Goal: Find specific page/section: Find specific page/section

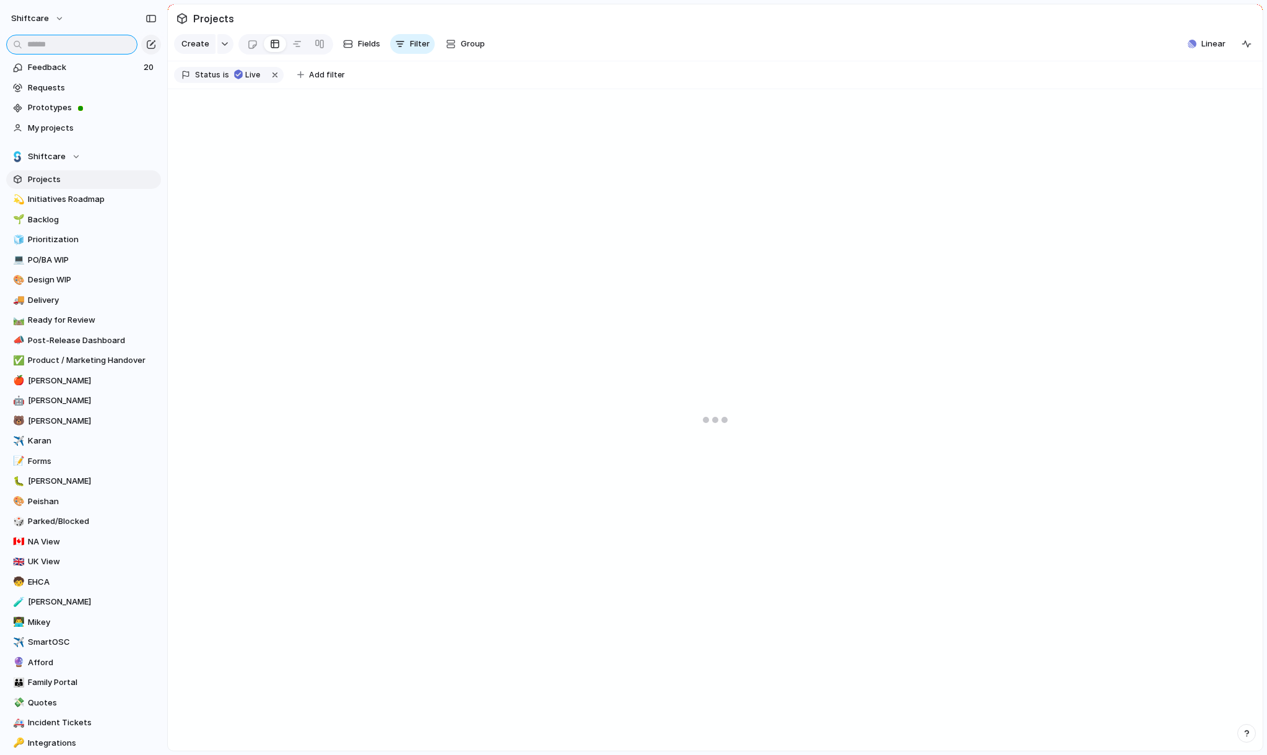
click at [90, 48] on input "text" at bounding box center [71, 45] width 131 height 20
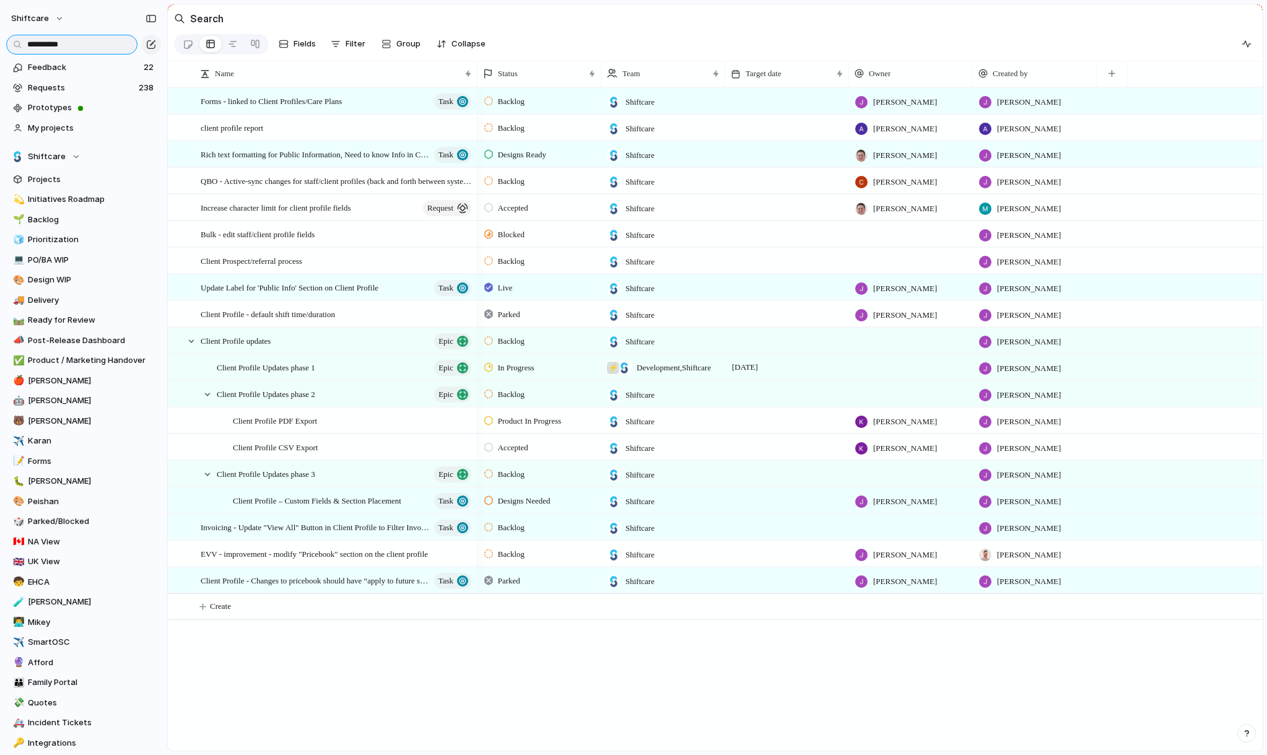
scroll to position [38, 0]
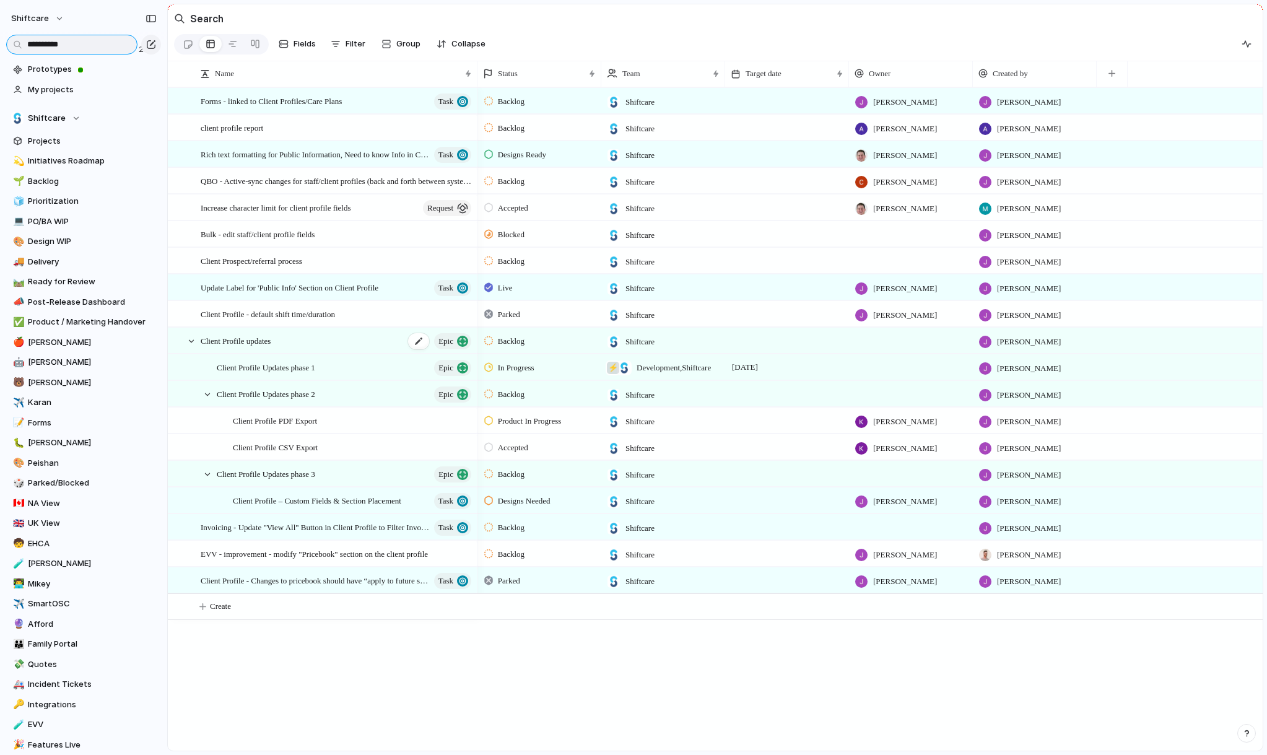
type input "**********"
click at [250, 341] on span "Client Profile updates" at bounding box center [236, 340] width 70 height 14
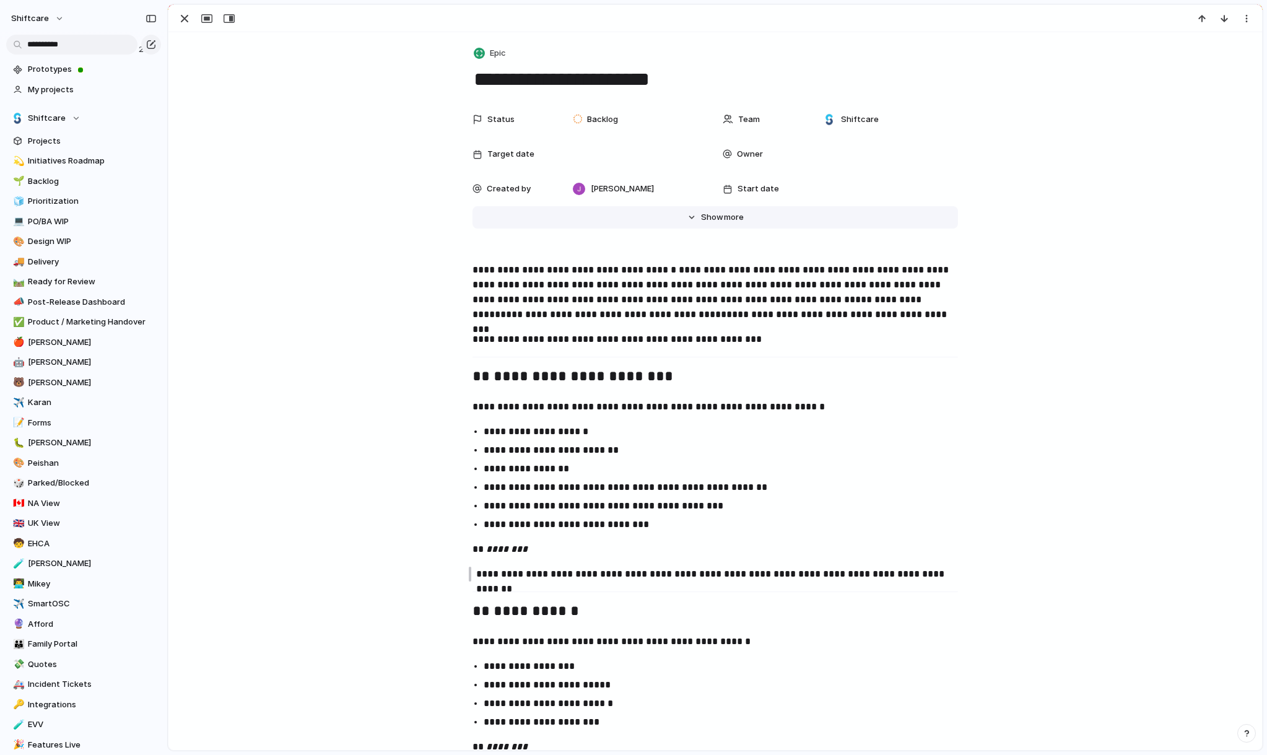
drag, startPoint x: 715, startPoint y: 217, endPoint x: 739, endPoint y: 237, distance: 30.8
click at [715, 218] on span "Show" at bounding box center [712, 217] width 22 height 12
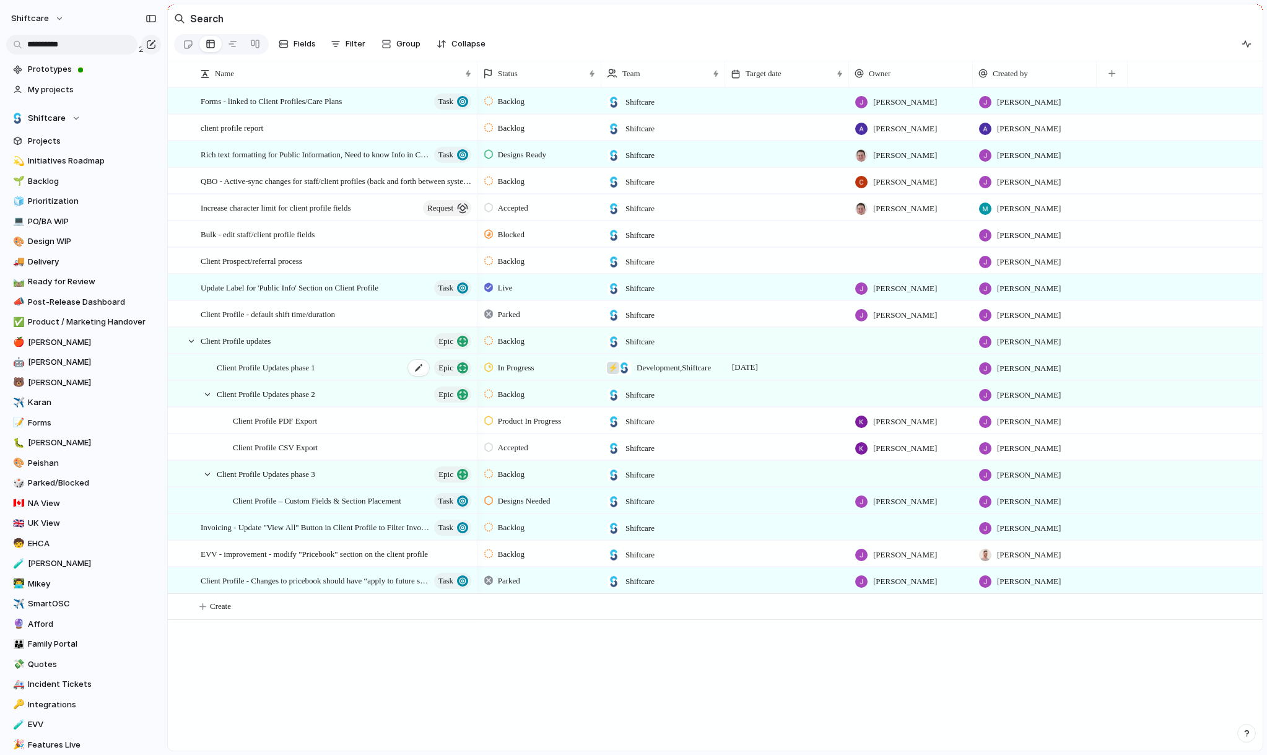
click at [315, 370] on span "Client Profile Updates phase 1" at bounding box center [266, 367] width 98 height 14
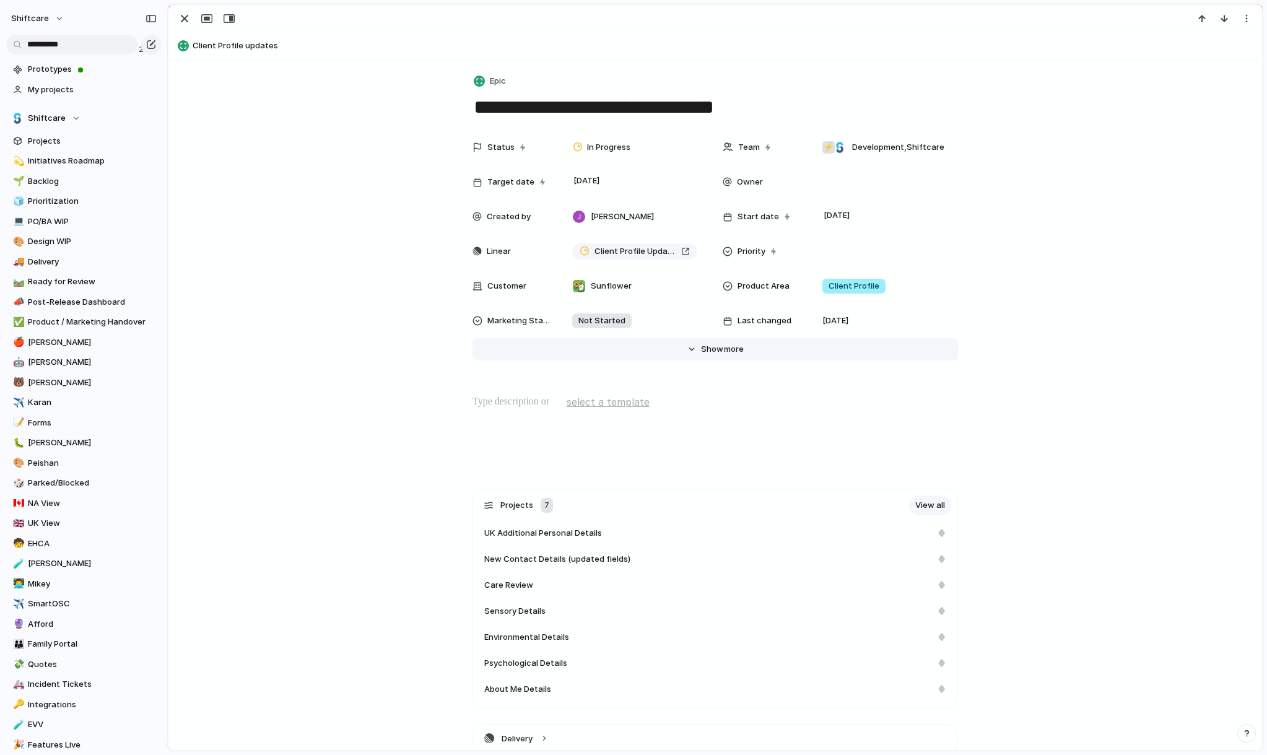
drag, startPoint x: 733, startPoint y: 351, endPoint x: 742, endPoint y: 361, distance: 14.0
click at [733, 351] on span "more" at bounding box center [734, 349] width 20 height 12
